Goal: Find specific page/section: Find specific page/section

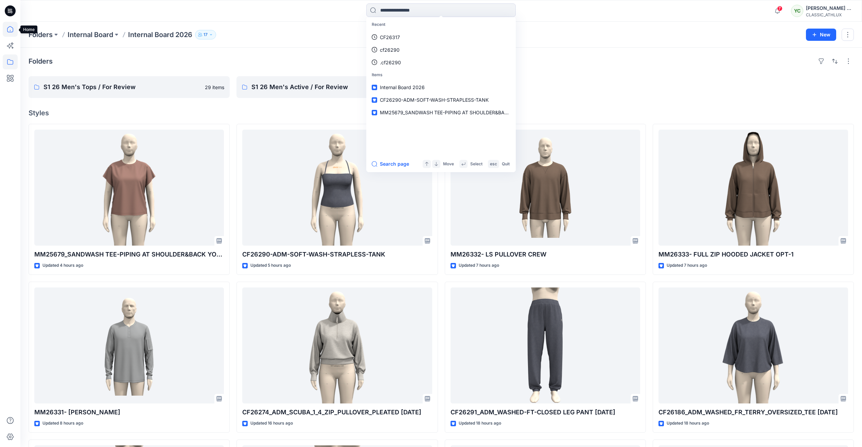
click at [12, 27] on icon at bounding box center [10, 29] width 6 height 6
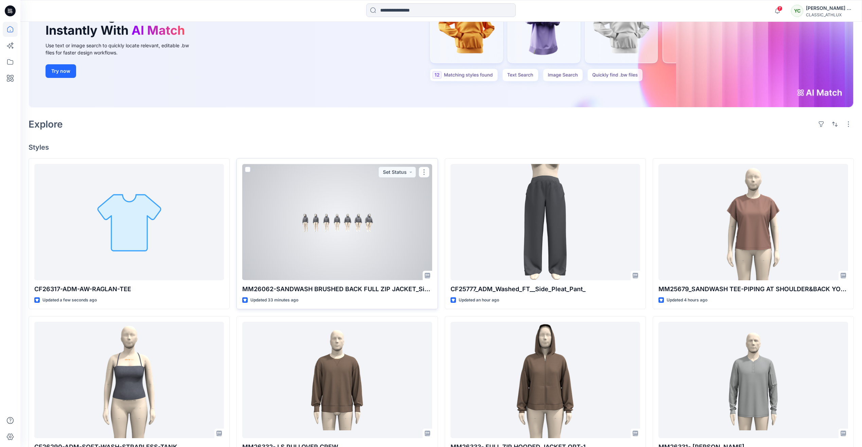
scroll to position [102, 0]
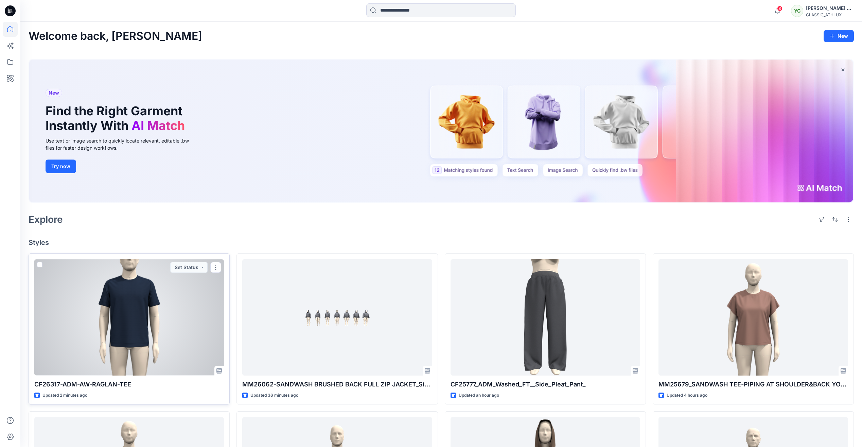
click at [138, 302] on div at bounding box center [129, 317] width 190 height 116
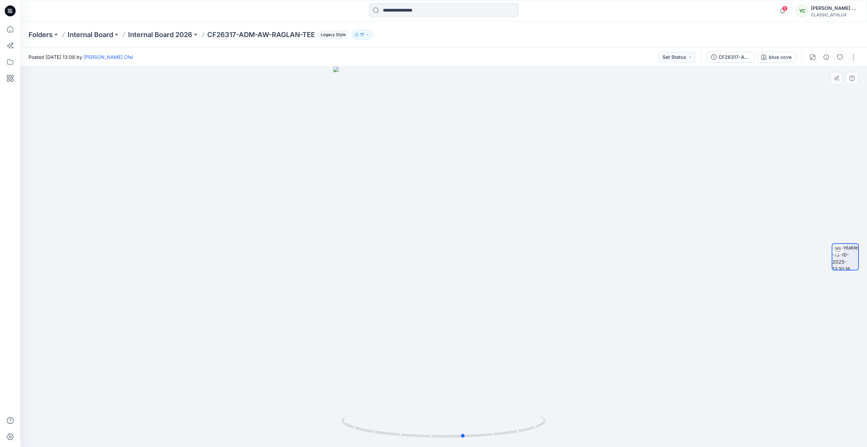
drag, startPoint x: 446, startPoint y: 433, endPoint x: 262, endPoint y: 418, distance: 184.4
click at [262, 418] on div at bounding box center [443, 257] width 847 height 380
